Goal: Find specific page/section: Find specific page/section

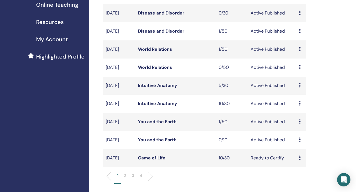
scroll to position [178, 0]
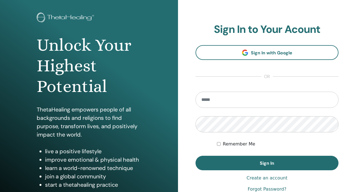
scroll to position [61, 0]
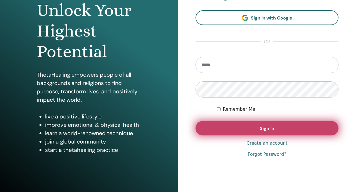
type input "**********"
click at [209, 128] on button "Sign In" at bounding box center [267, 128] width 143 height 14
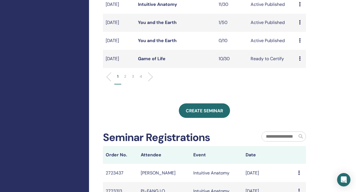
scroll to position [214, 0]
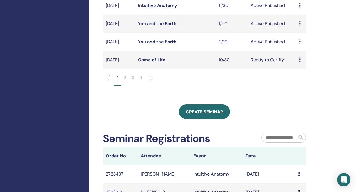
click at [170, 26] on link "You and the Earth" at bounding box center [157, 24] width 39 height 6
click at [171, 45] on link "You and the Earth" at bounding box center [157, 42] width 39 height 6
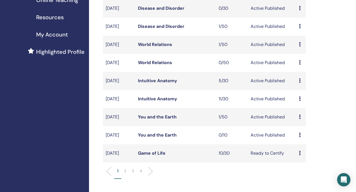
scroll to position [121, 0]
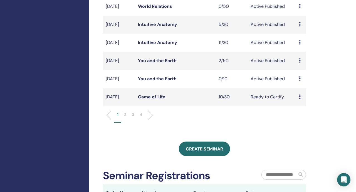
scroll to position [177, 0]
click at [143, 64] on link "You and the Earth" at bounding box center [157, 61] width 39 height 6
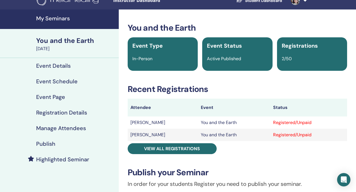
scroll to position [8, 0]
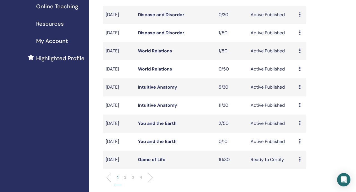
scroll to position [133, 0]
